Goal: Navigation & Orientation: Find specific page/section

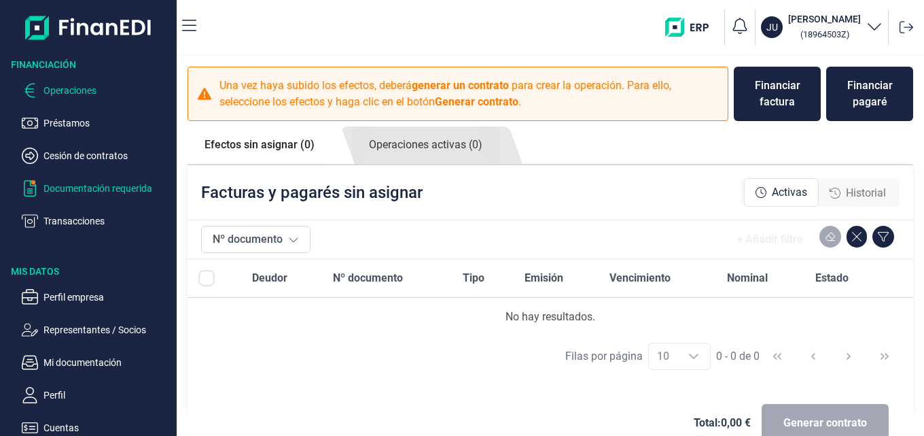
click at [99, 188] on p "Documentación requerida" at bounding box center [107, 188] width 128 height 16
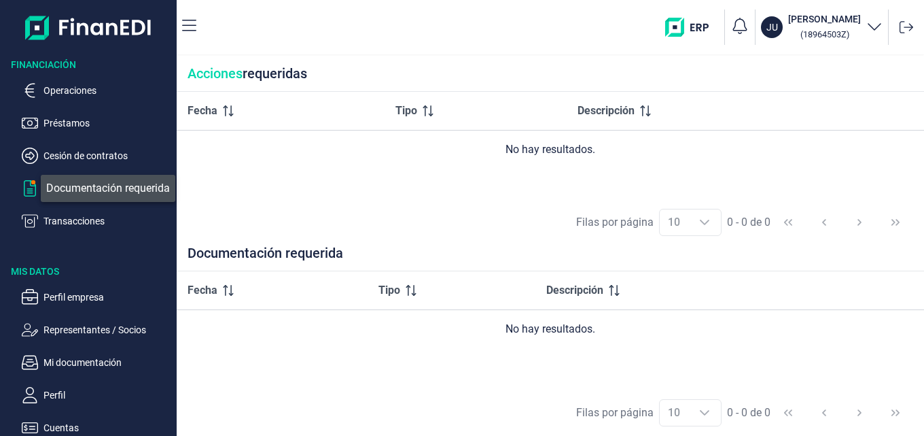
click at [31, 184] on span "button" at bounding box center [33, 182] width 4 height 4
click at [262, 75] on div "Acciones requeridas" at bounding box center [551, 74] width 748 height 36
click at [301, 197] on div "Fecha Tipo Descripción No hay resultados." at bounding box center [551, 145] width 748 height 107
click at [59, 188] on p "Documentación requerida" at bounding box center [107, 188] width 128 height 16
click at [81, 223] on p "Transacciones" at bounding box center [107, 221] width 128 height 16
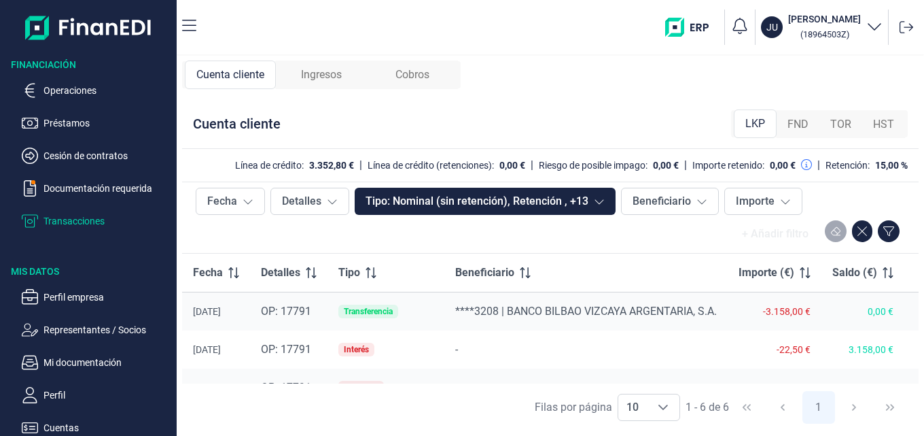
click at [424, 351] on td "Interés" at bounding box center [386, 349] width 117 height 38
click at [298, 349] on span "OP: 17791" at bounding box center [286, 349] width 50 height 13
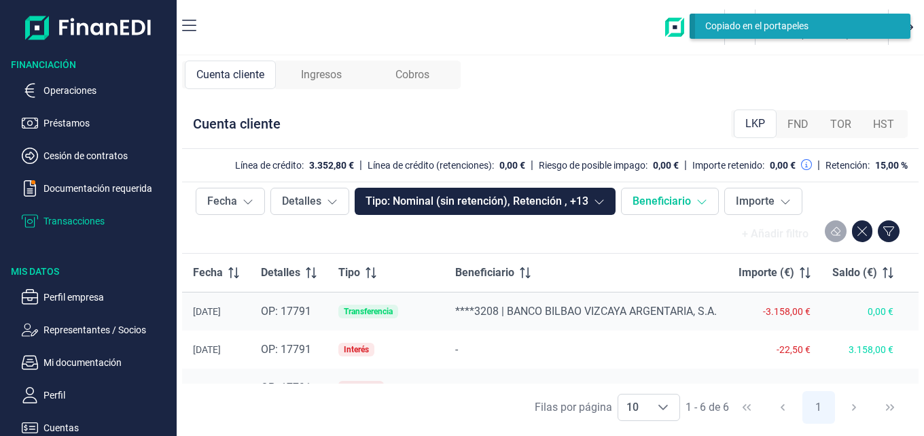
click at [696, 207] on button "Beneficiario" at bounding box center [670, 201] width 98 height 27
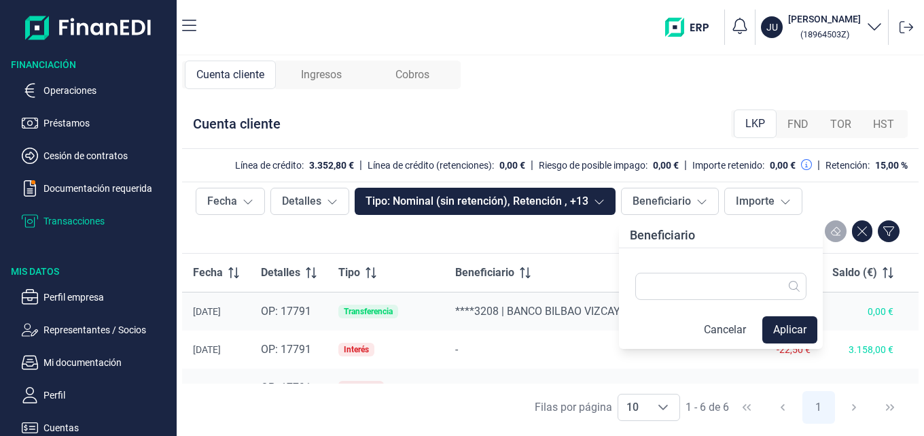
click at [593, 231] on div "+ Añadir filtro" at bounding box center [550, 233] width 709 height 27
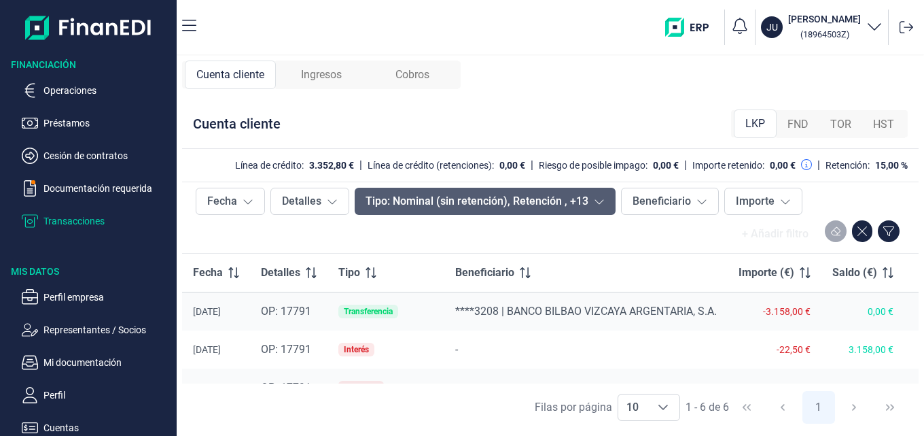
click at [598, 196] on icon at bounding box center [599, 201] width 11 height 11
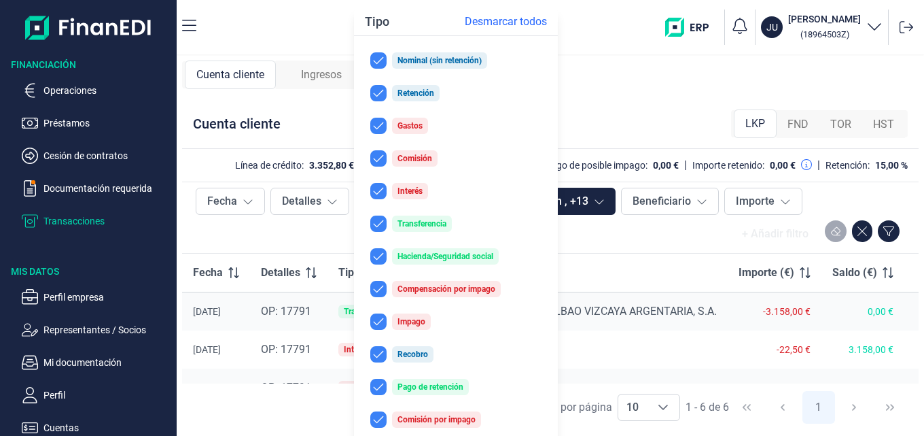
click at [656, 338] on td "-" at bounding box center [585, 349] width 283 height 38
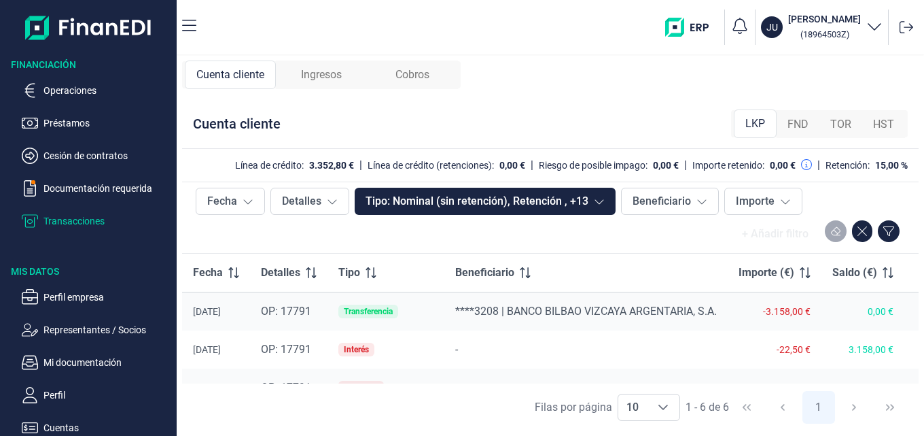
click at [550, 348] on div "-" at bounding box center [586, 349] width 262 height 16
click at [92, 330] on p "Representantes / Socios" at bounding box center [107, 329] width 128 height 16
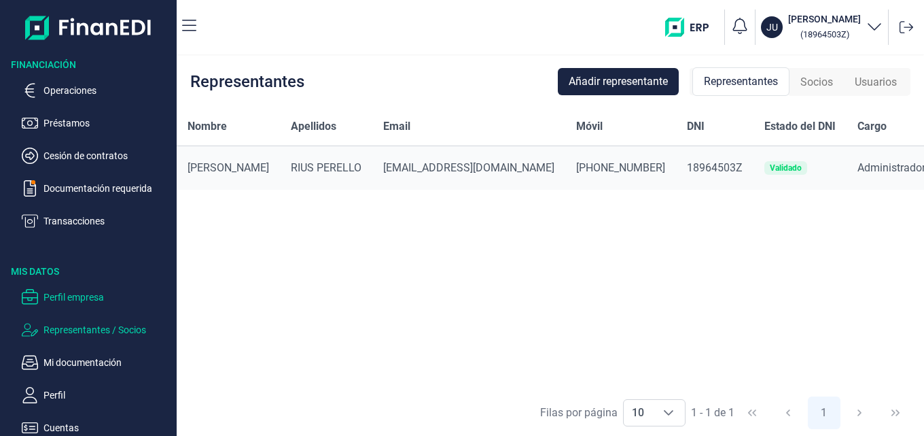
click at [94, 298] on p "Perfil empresa" at bounding box center [107, 297] width 128 height 16
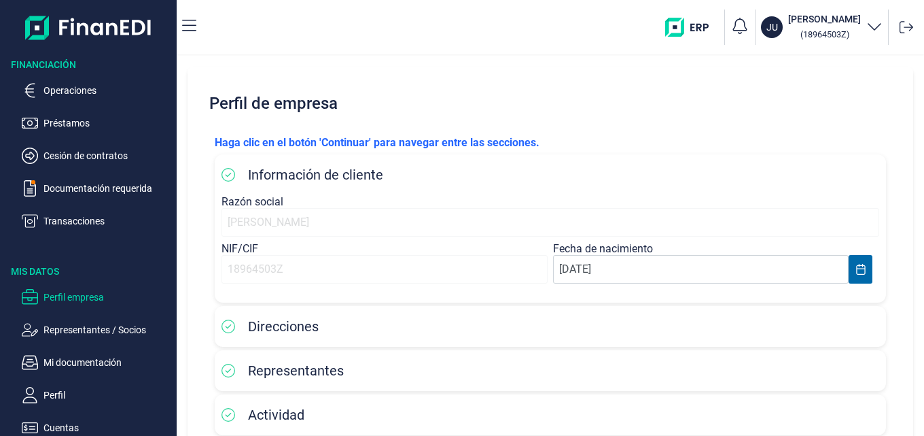
scroll to position [75, 0]
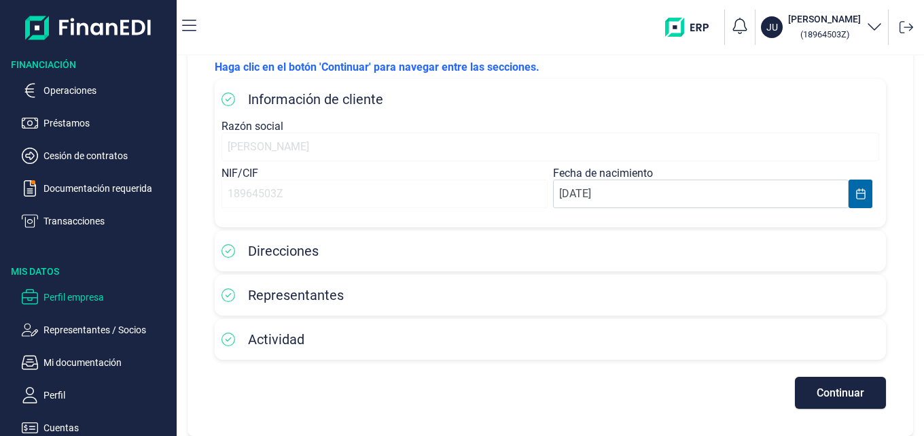
click at [355, 252] on div "Direcciones" at bounding box center [551, 251] width 658 height 20
click at [105, 326] on p "Representantes / Socios" at bounding box center [107, 329] width 128 height 16
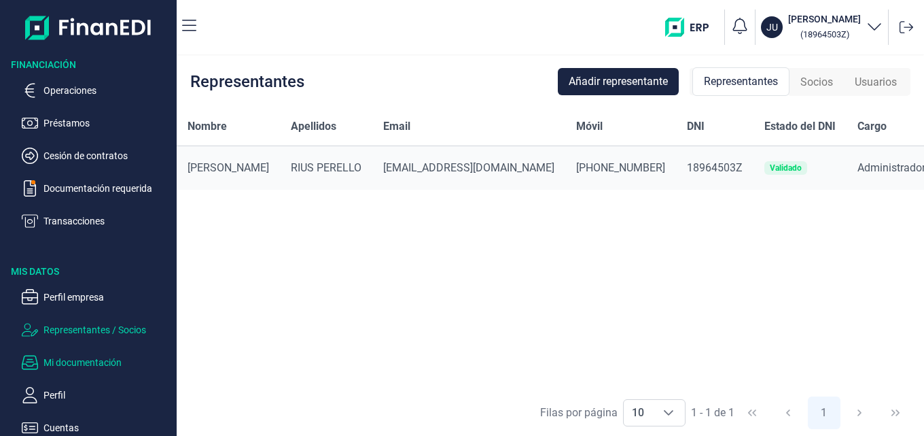
click at [98, 361] on p "Mi documentación" at bounding box center [107, 362] width 128 height 16
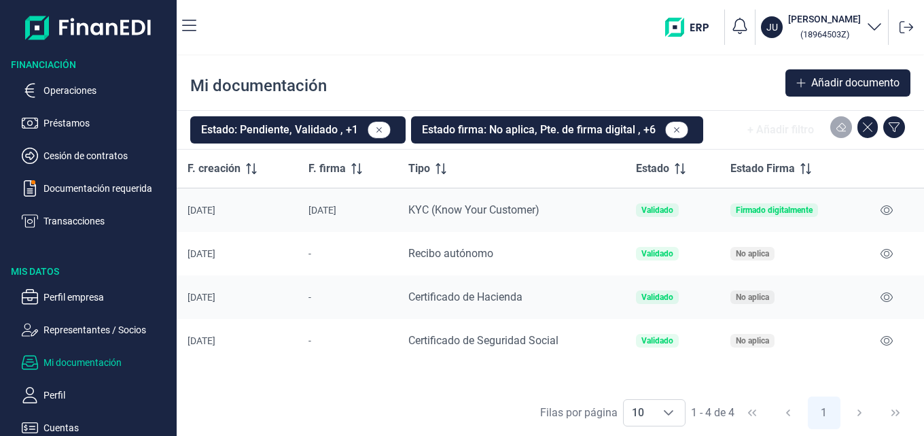
click at [67, 391] on p "Perfil" at bounding box center [107, 395] width 128 height 16
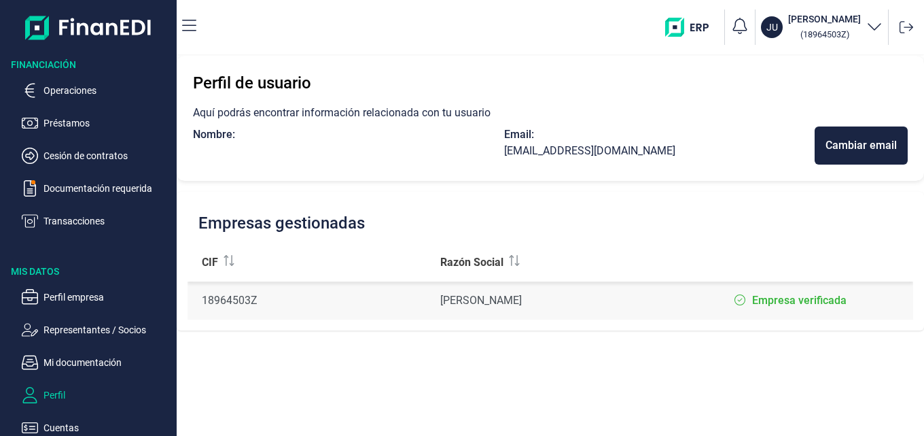
click at [65, 424] on p "Cuentas" at bounding box center [107, 427] width 128 height 16
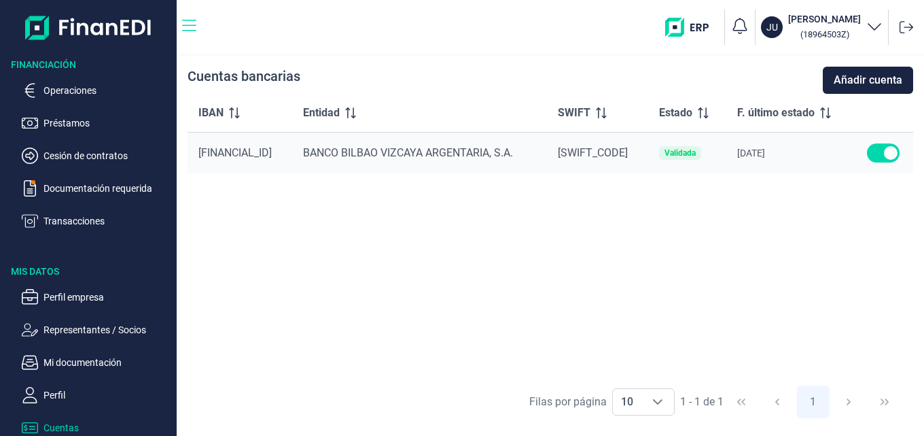
click at [189, 24] on icon "button" at bounding box center [189, 26] width 14 height 16
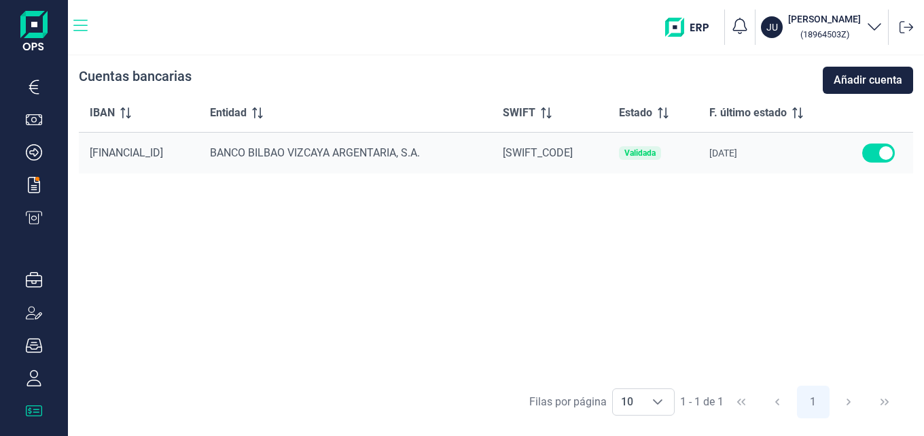
click at [82, 22] on icon "button" at bounding box center [80, 26] width 14 height 16
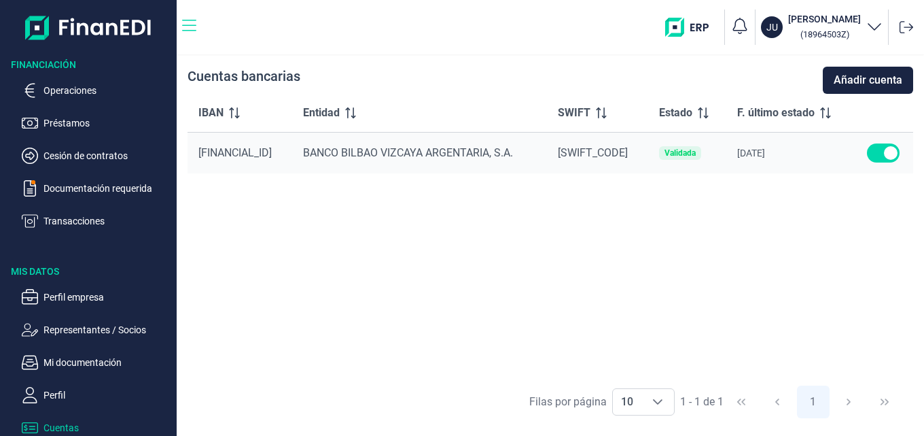
click at [186, 24] on icon "button" at bounding box center [189, 26] width 14 height 16
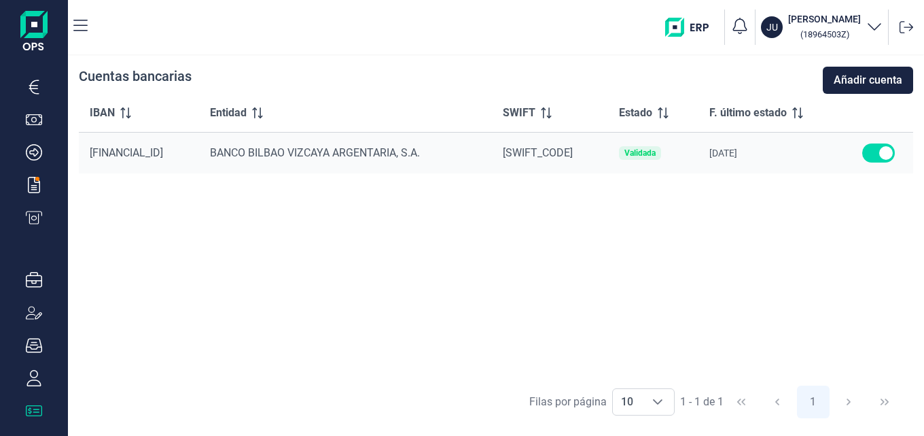
click at [665, 29] on img "button" at bounding box center [692, 27] width 54 height 19
